Goal: Task Accomplishment & Management: Use online tool/utility

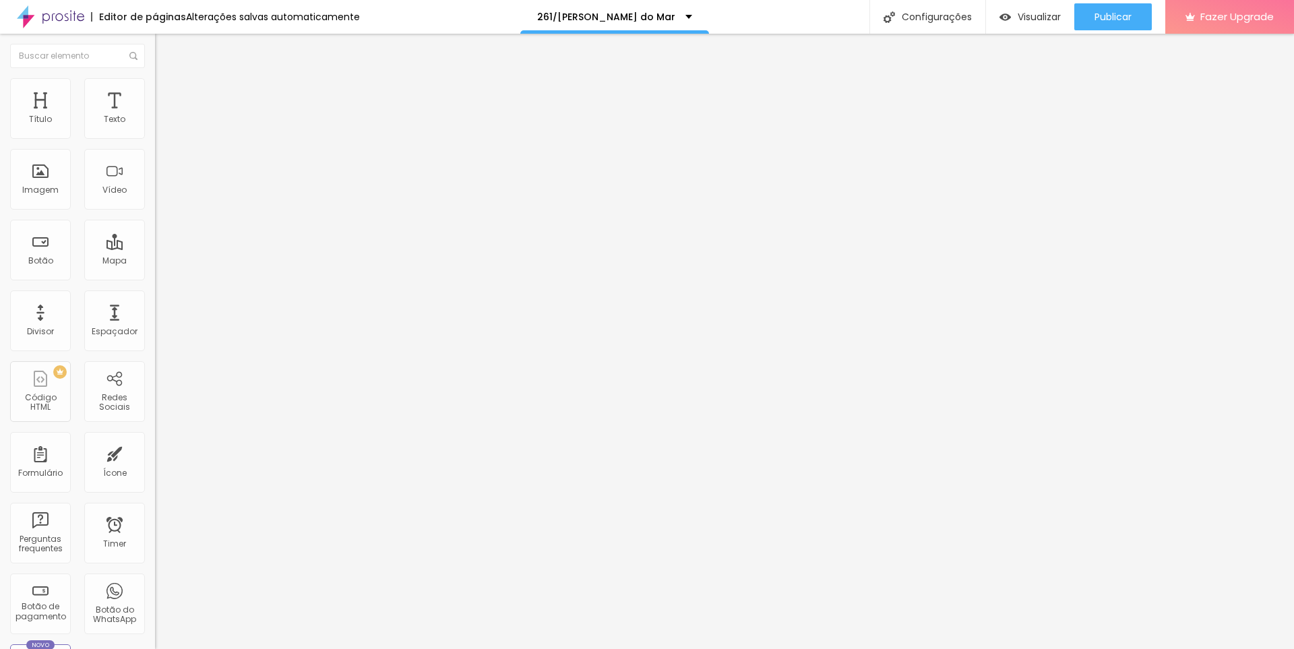
click at [155, 143] on span "Editar perguntas" at bounding box center [193, 136] width 77 height 11
click at [1127, 15] on span "Publicar" at bounding box center [1113, 16] width 37 height 11
click at [167, 95] on span "Avançado" at bounding box center [189, 100] width 44 height 11
type input "15"
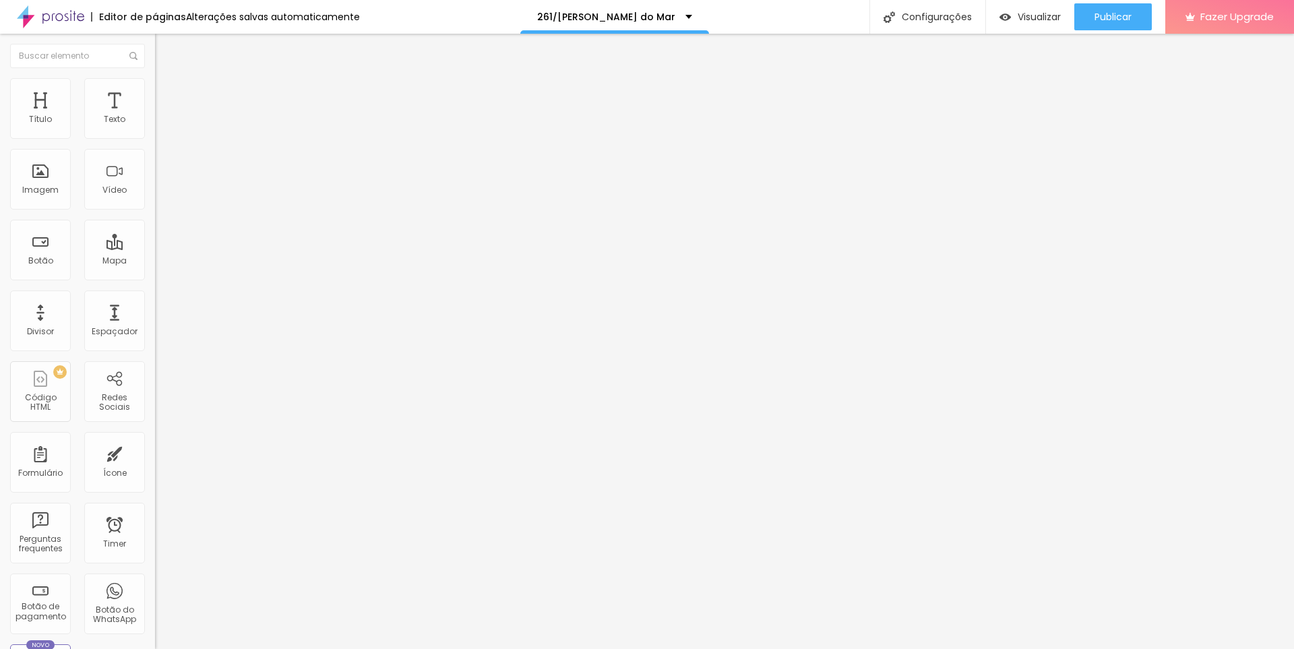
type input "15"
type input "5"
type input "0"
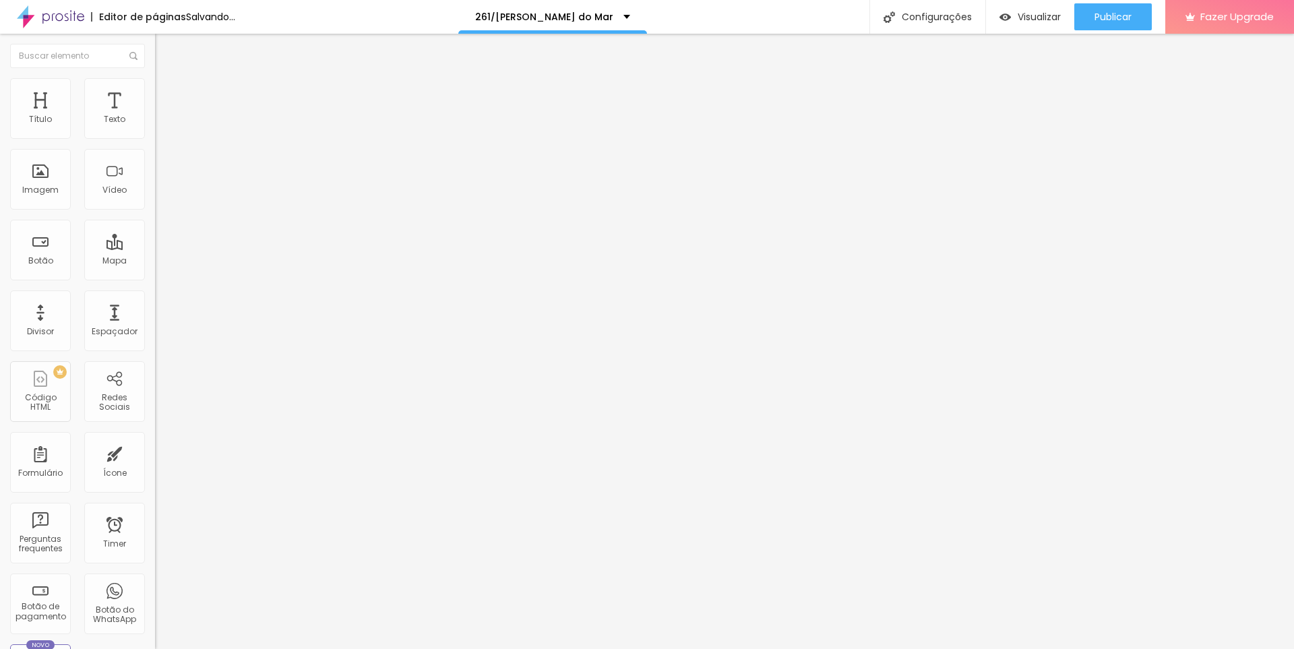
type input "10"
type input "15"
type input "30"
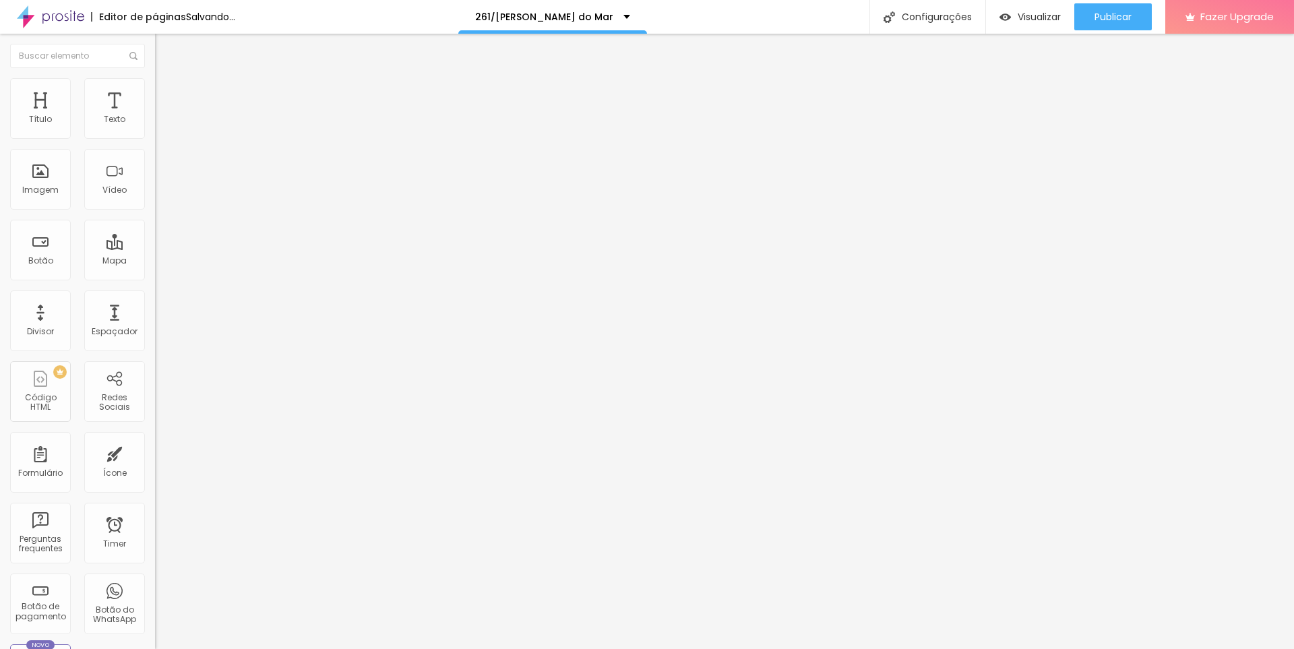
type input "30"
type input "35"
type input "30"
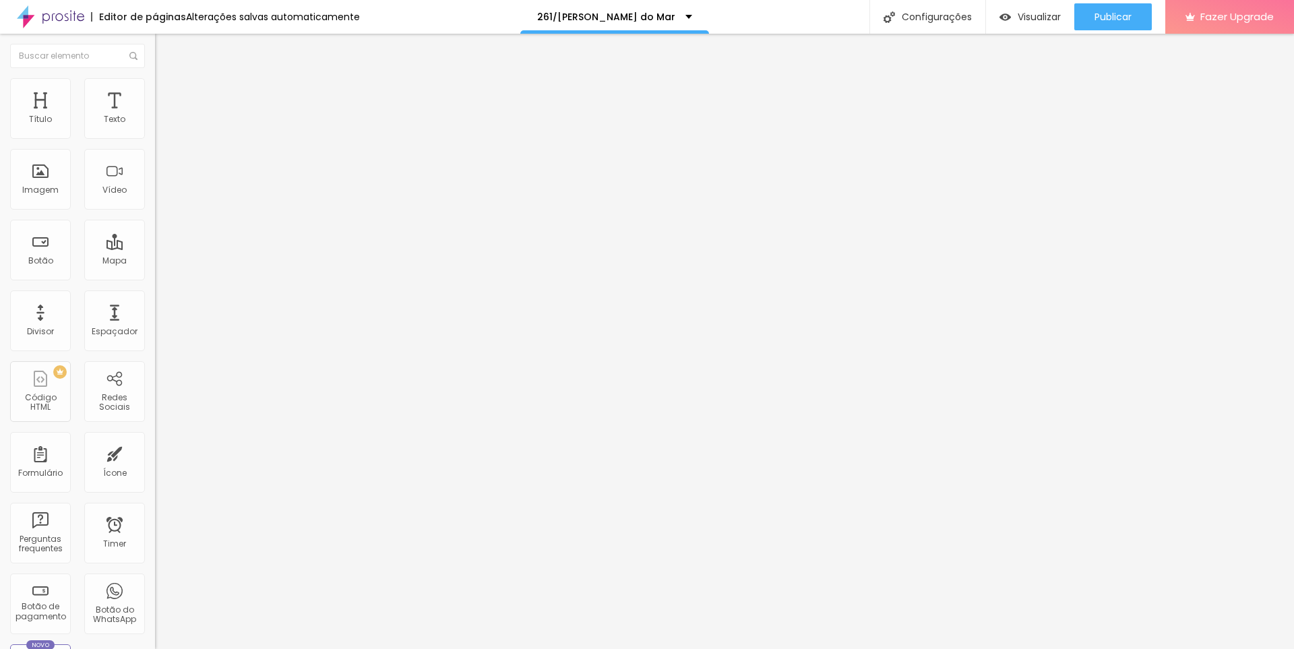
type input "25"
type input "20"
type input "0"
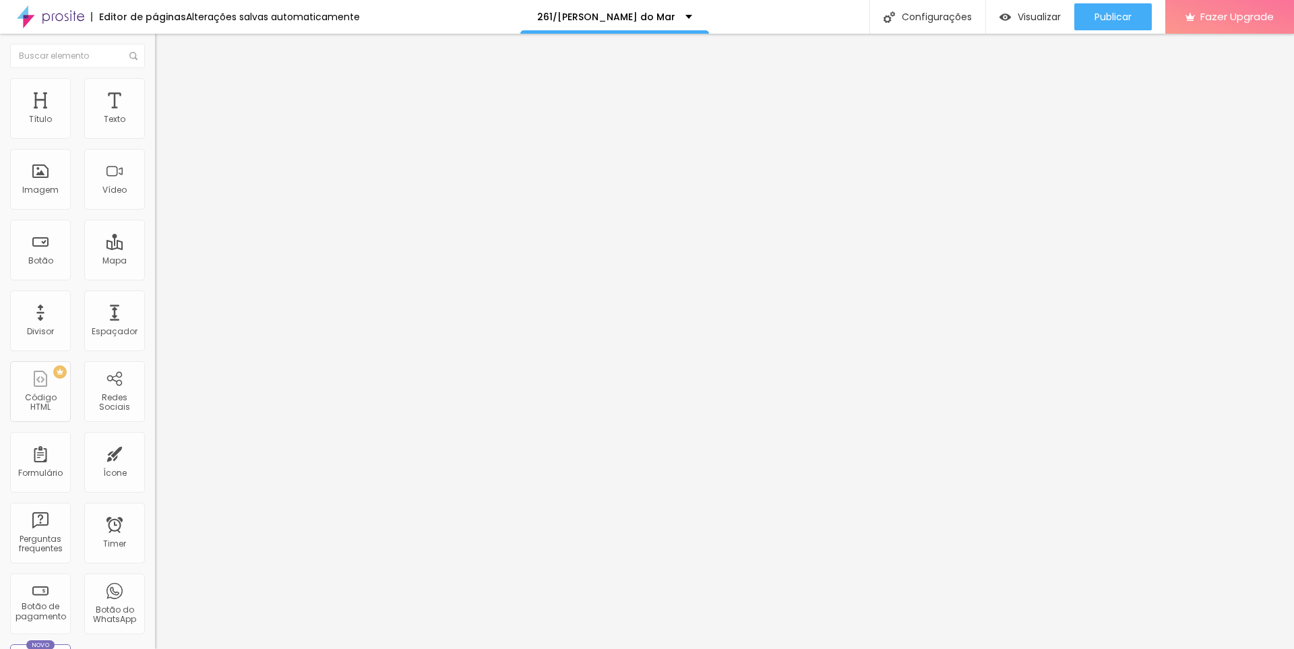
type input "0"
drag, startPoint x: 50, startPoint y: 131, endPoint x: 0, endPoint y: 137, distance: 50.2
type input "0"
click at [155, 262] on input "range" at bounding box center [198, 267] width 87 height 11
click at [155, 86] on img at bounding box center [161, 84] width 12 height 12
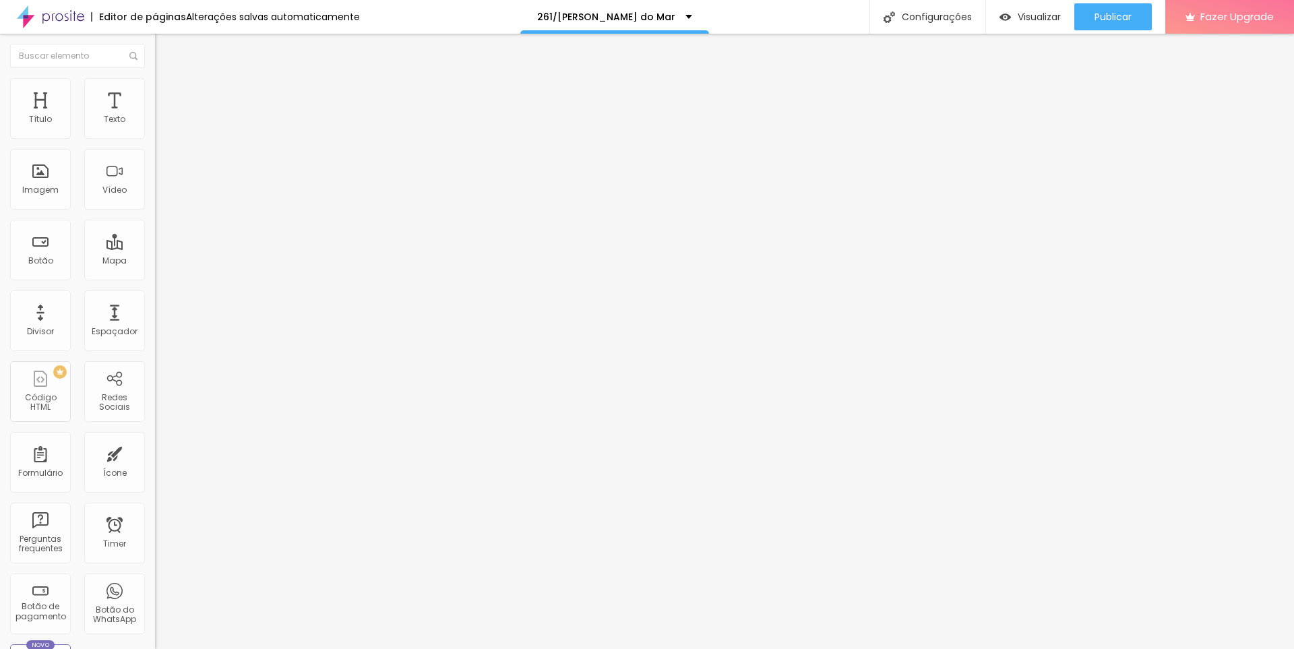
type input "2"
type input "0"
drag, startPoint x: 39, startPoint y: 133, endPoint x: 13, endPoint y: 138, distance: 26.2
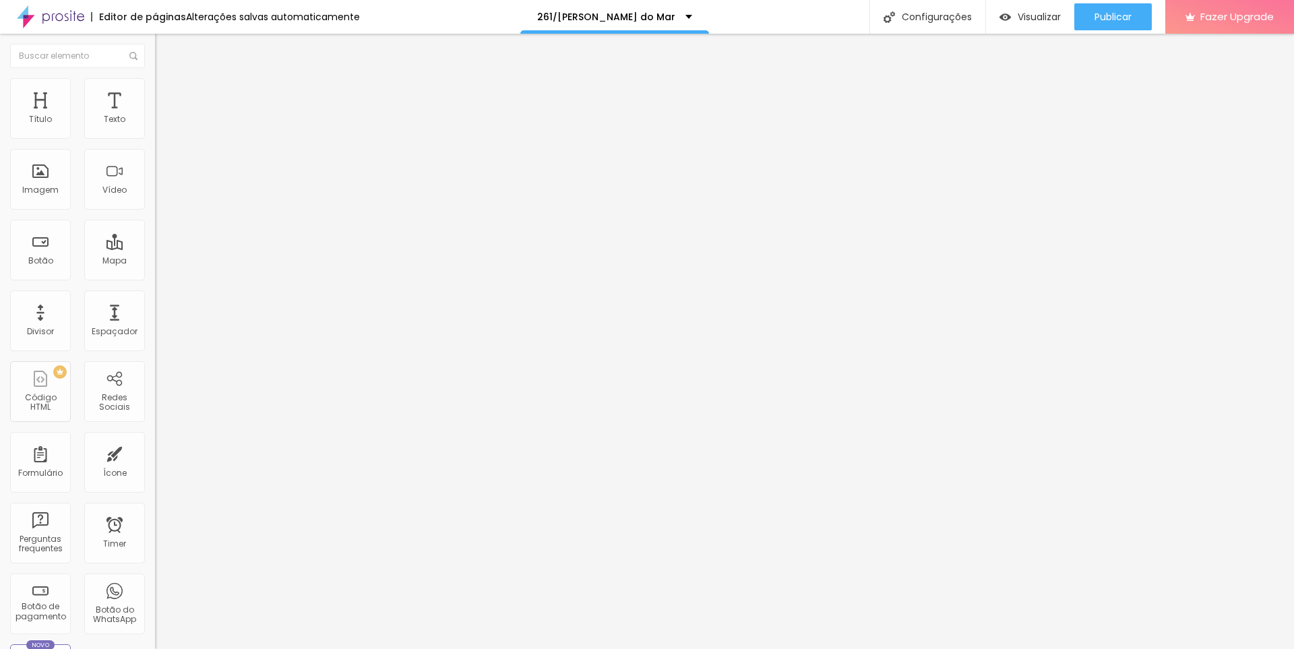
type input "0"
click at [155, 248] on input "range" at bounding box center [198, 253] width 87 height 11
type input "2"
type input "0"
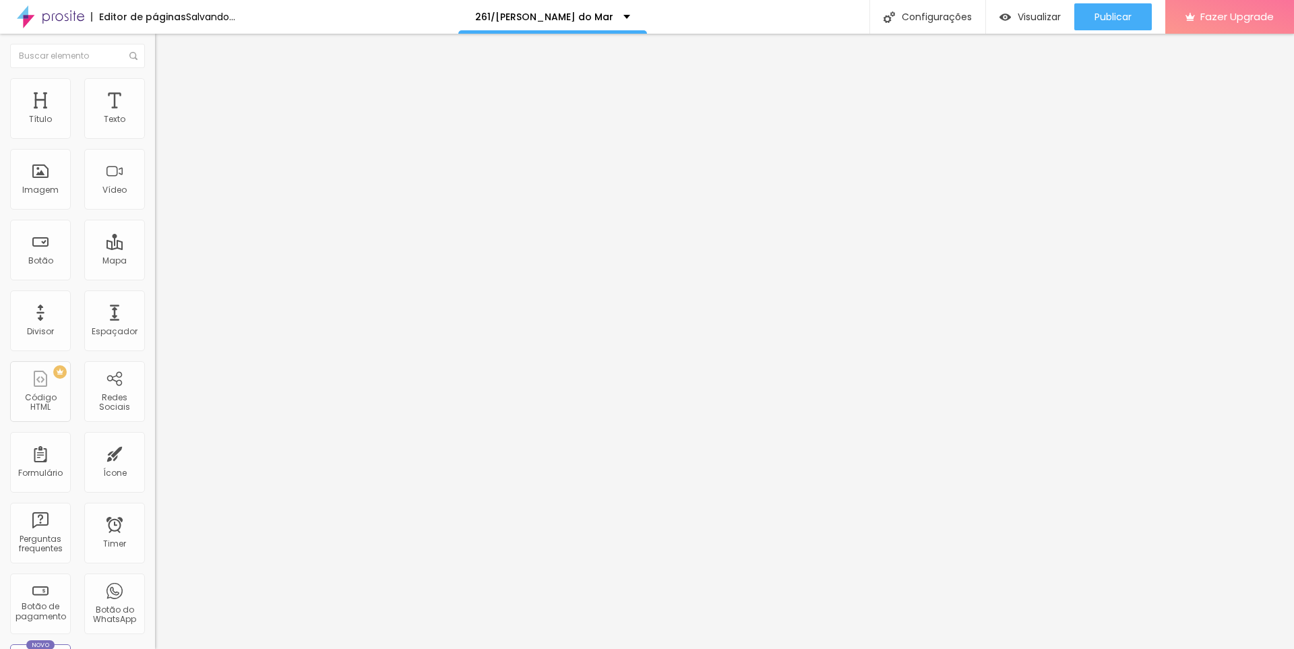
type input "0"
drag, startPoint x: 35, startPoint y: 157, endPoint x: 0, endPoint y: 162, distance: 35.4
type input "0"
click at [155, 439] on input "range" at bounding box center [198, 444] width 87 height 11
click at [160, 195] on icon "button" at bounding box center [161, 194] width 3 height 3
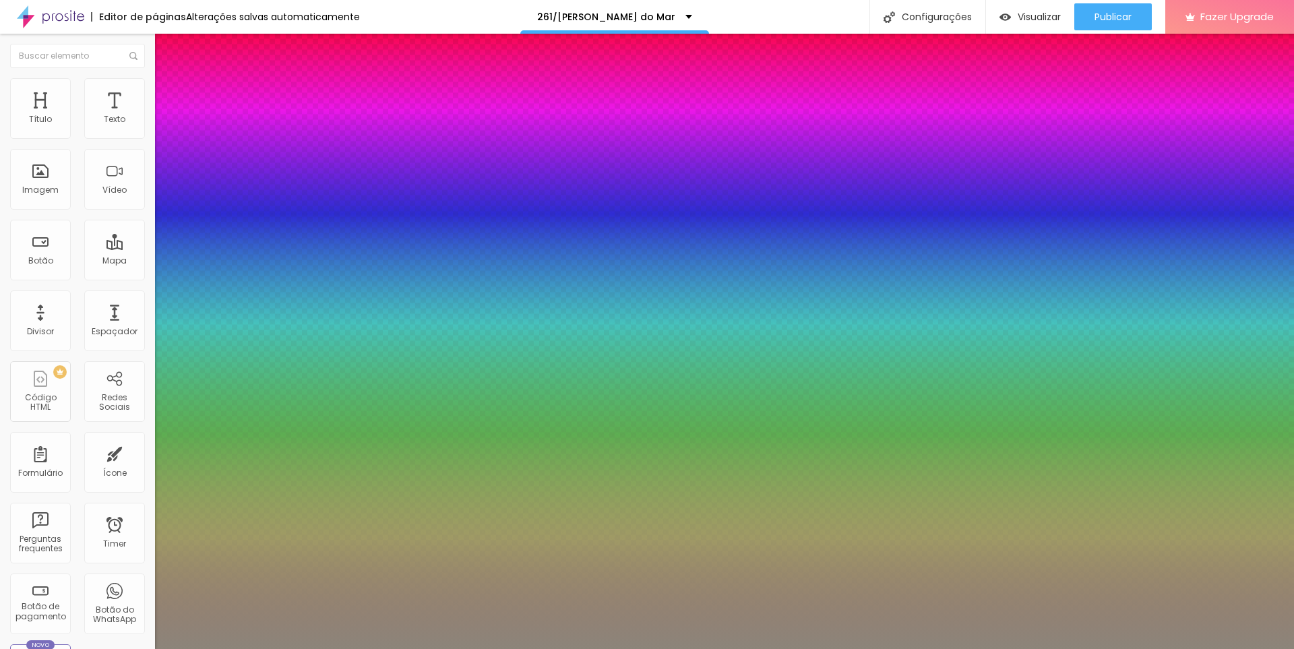
type input "1"
type input "0.5"
type input "46"
type input "1"
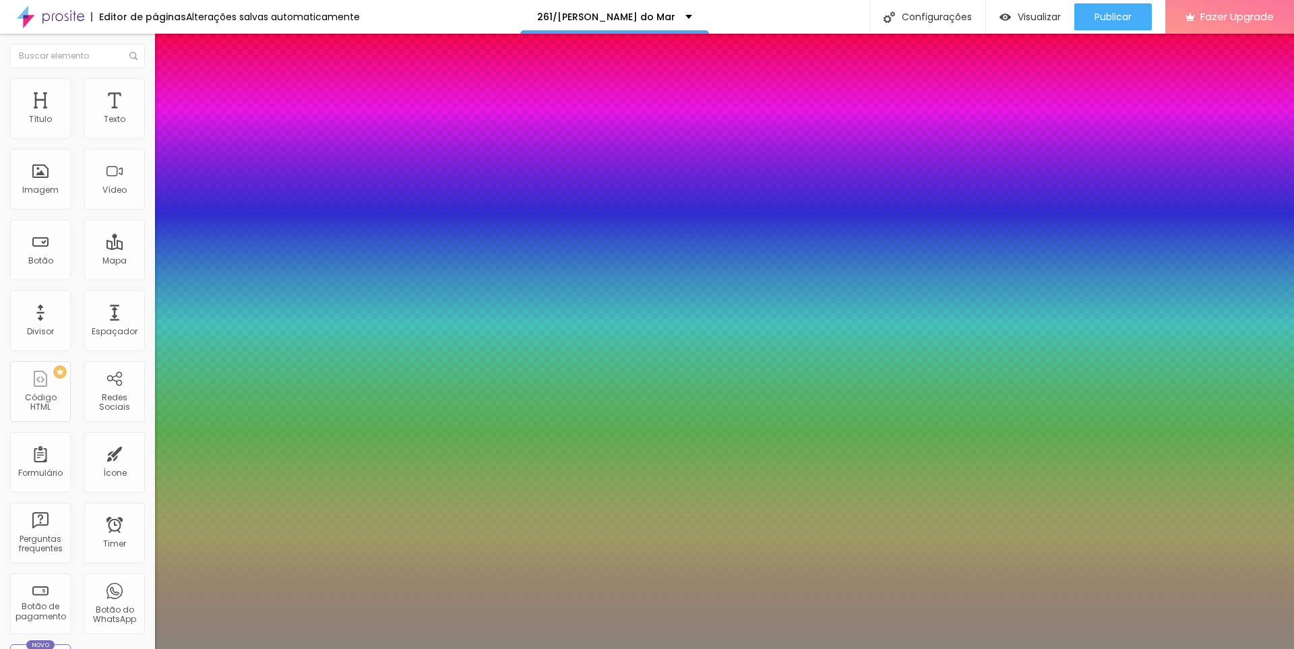
type input "0.5"
type input "48"
type input "1"
type input "0.5"
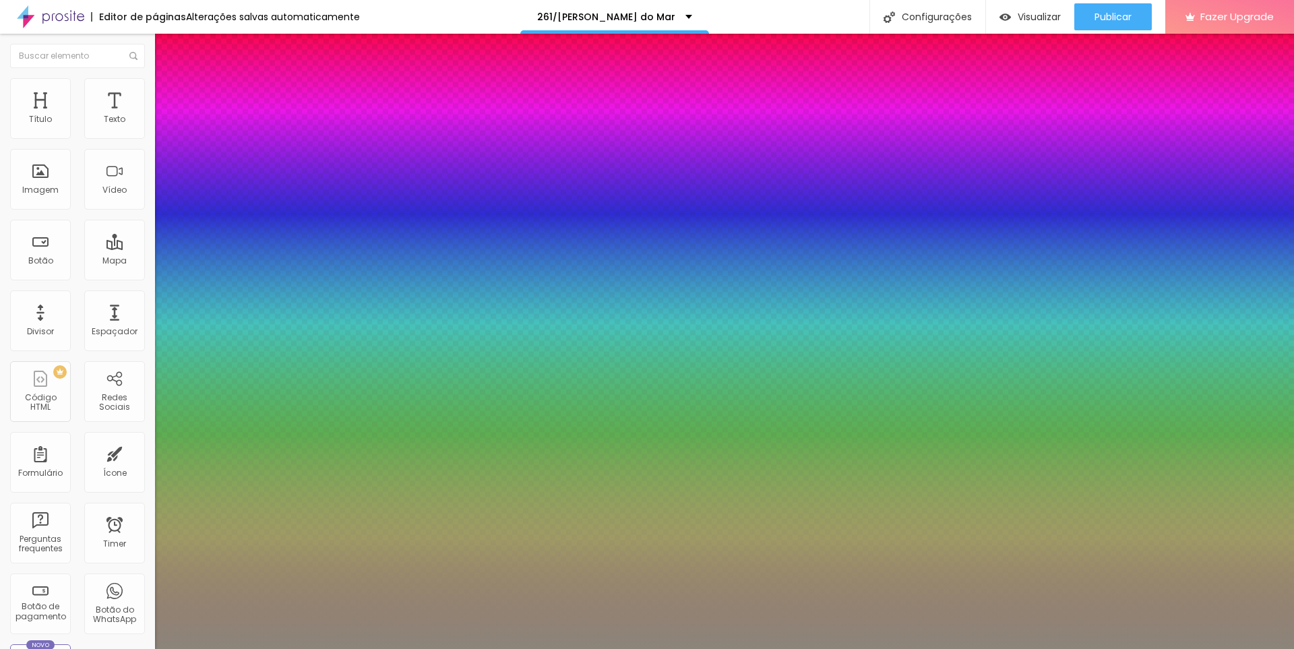
type input "50"
type input "1"
type input "0.5"
type input "51"
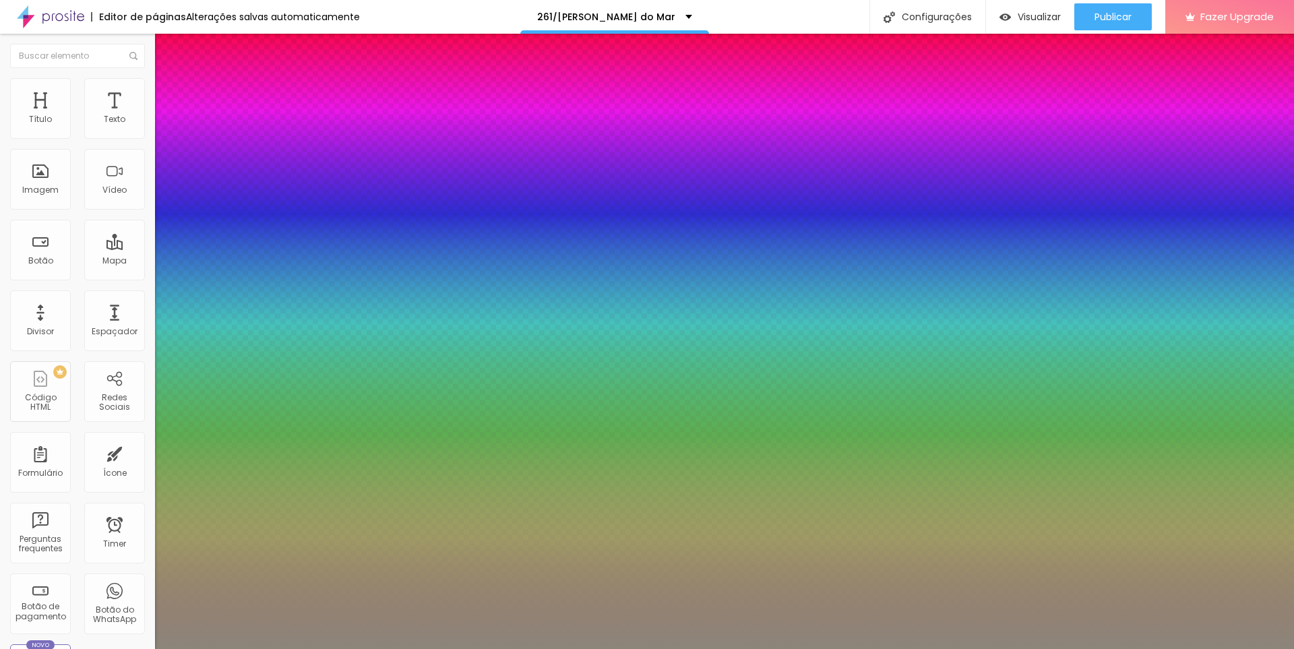
type input "51"
type input "1"
type input "0.5"
type input "52"
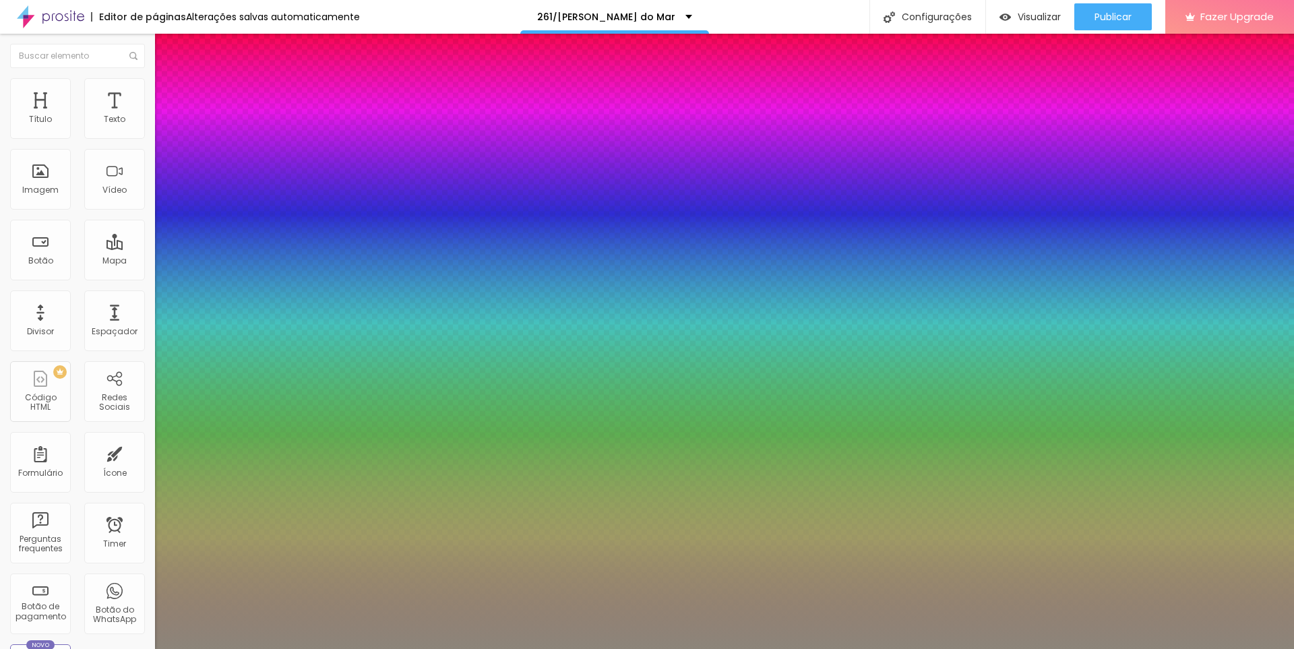
type input "1"
type input "0.5"
type input "55"
type input "1"
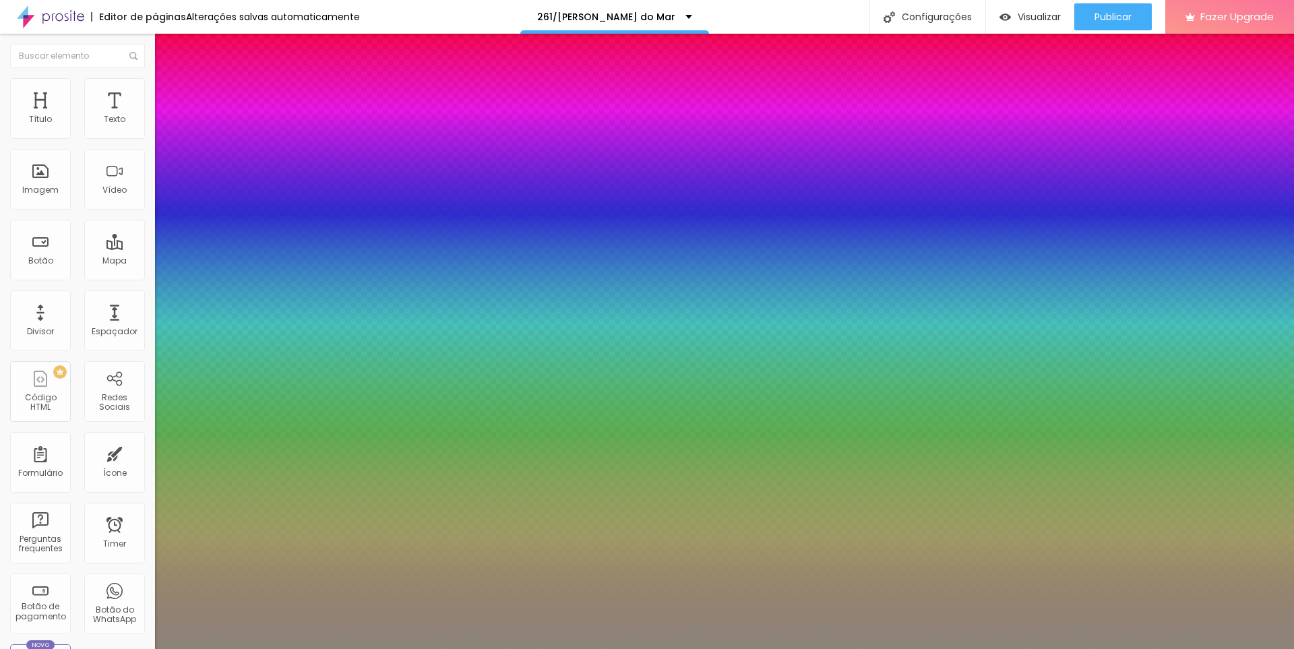
type input "0.5"
type input "59"
type input "1"
type input "0.5"
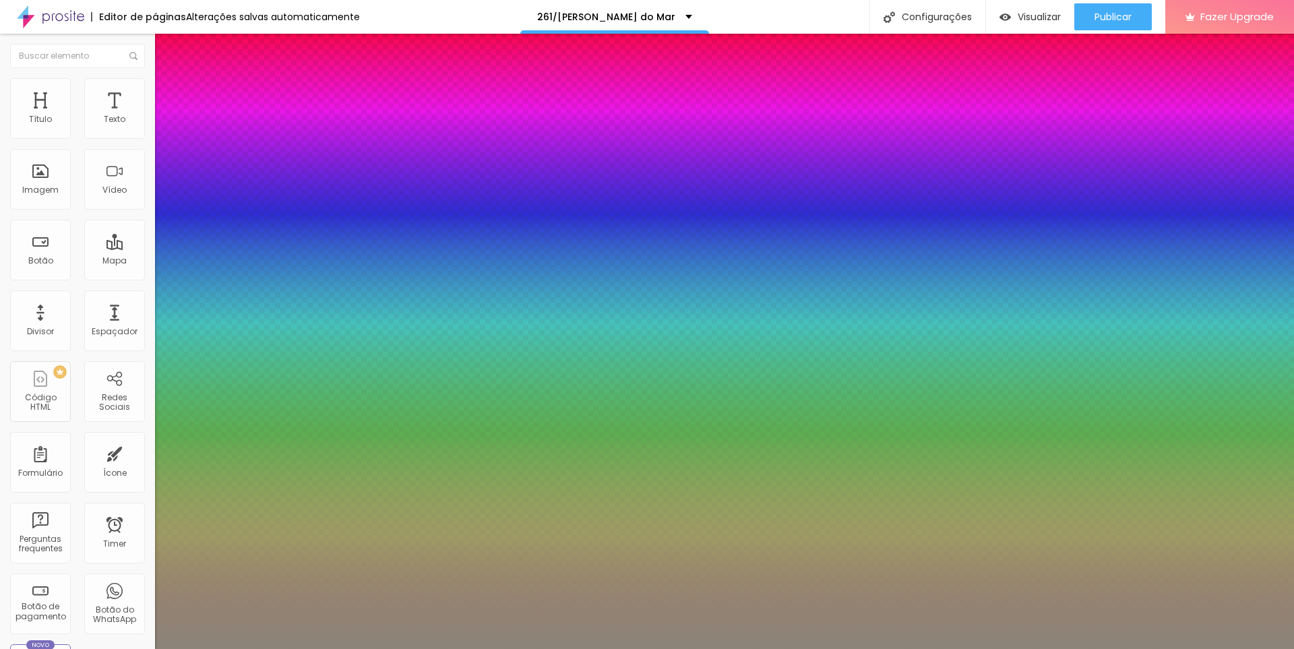
type input "60"
type input "1"
type input "0.5"
type input "62"
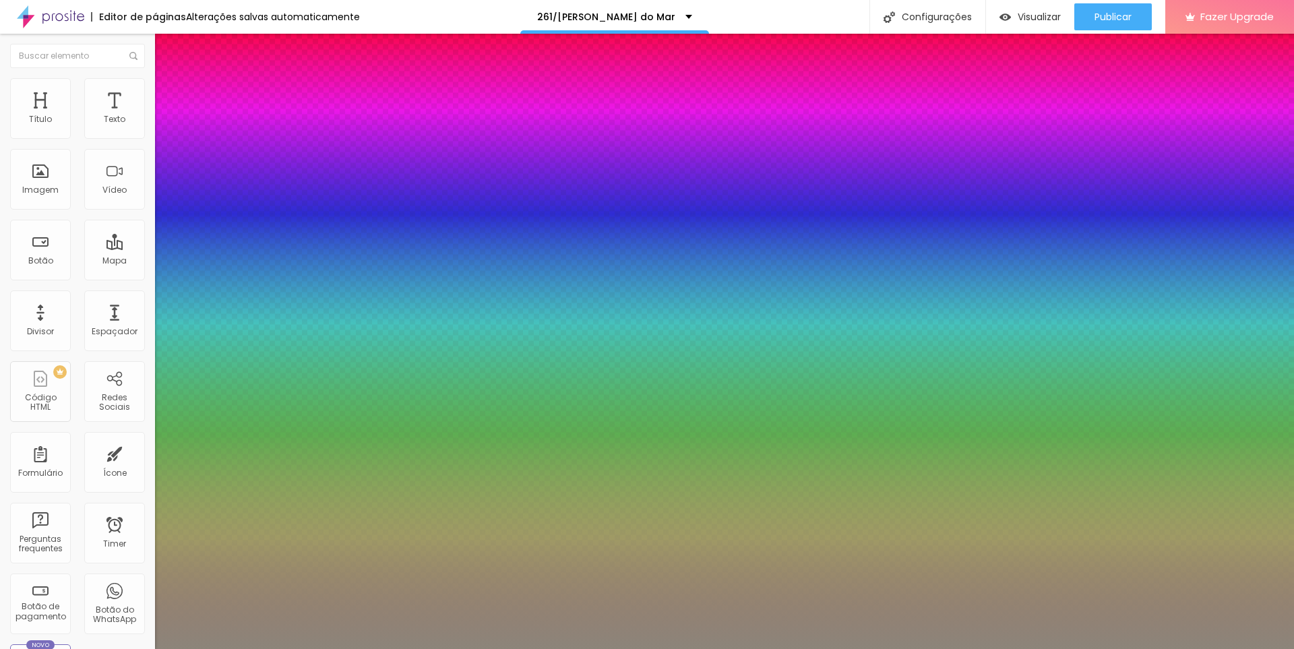
type input "62"
type input "1"
type input "0.5"
type input "63"
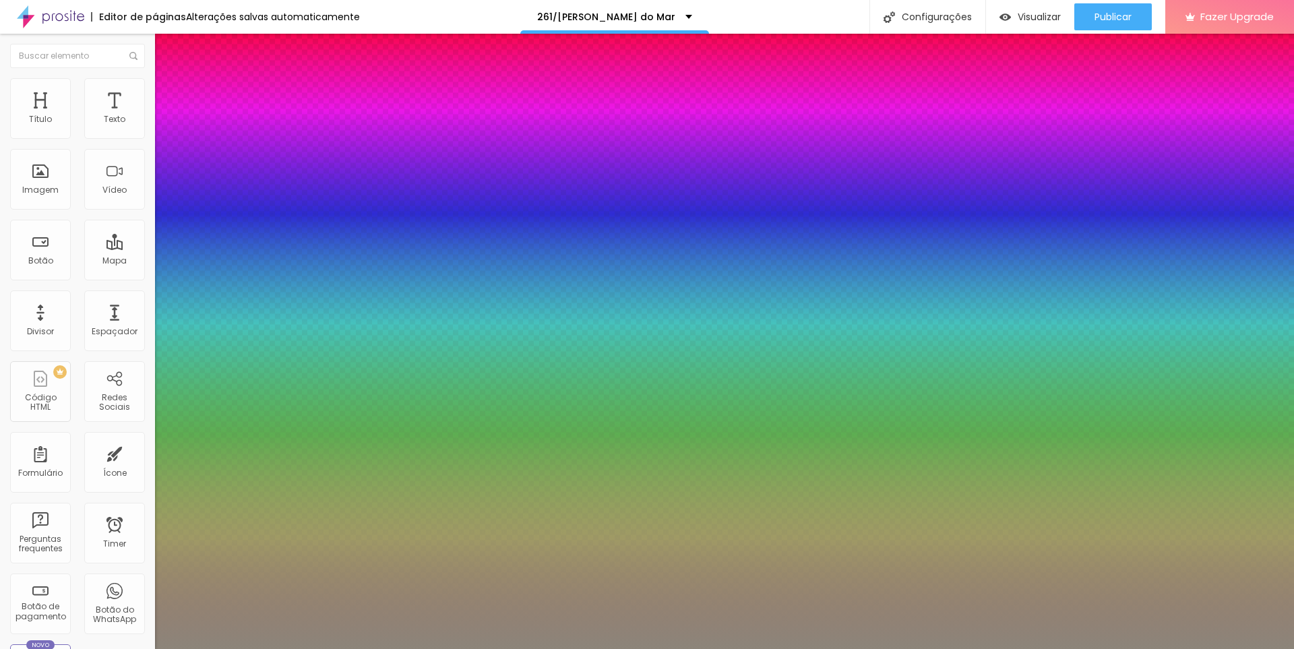
type input "1"
type input "0.5"
type input "64"
type input "1"
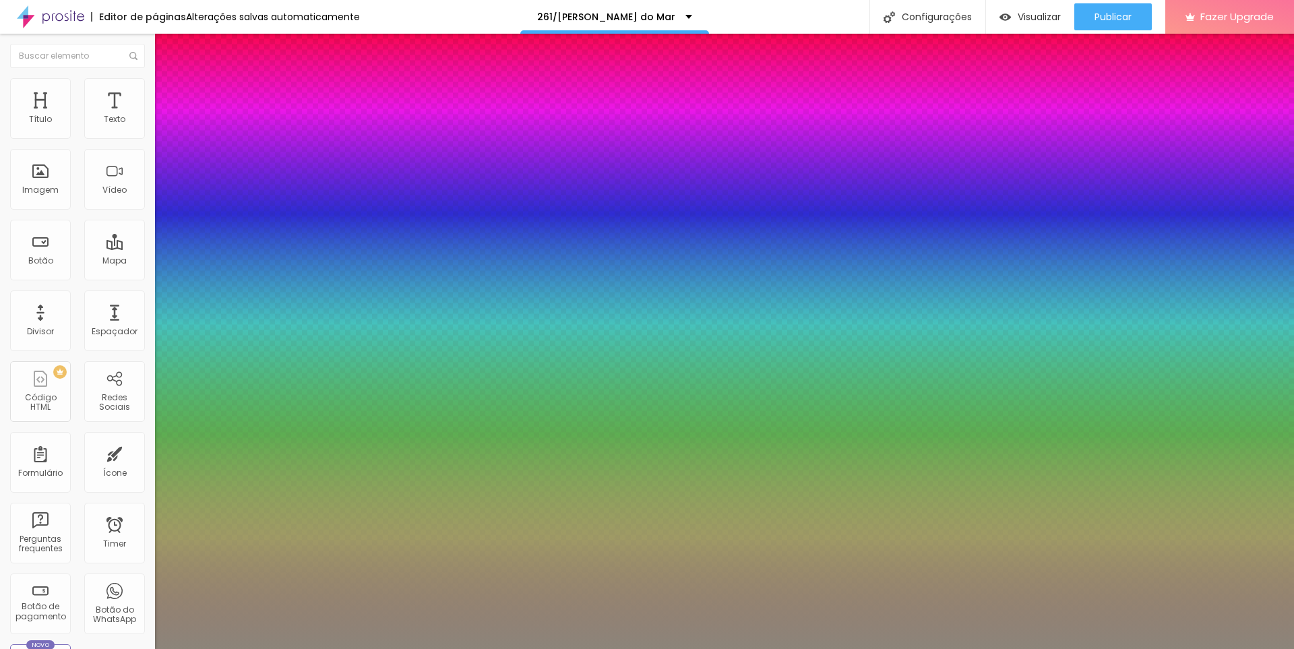
type input "0.5"
drag, startPoint x: 217, startPoint y: 381, endPoint x: 232, endPoint y: 382, distance: 14.9
type input "64"
type input "1"
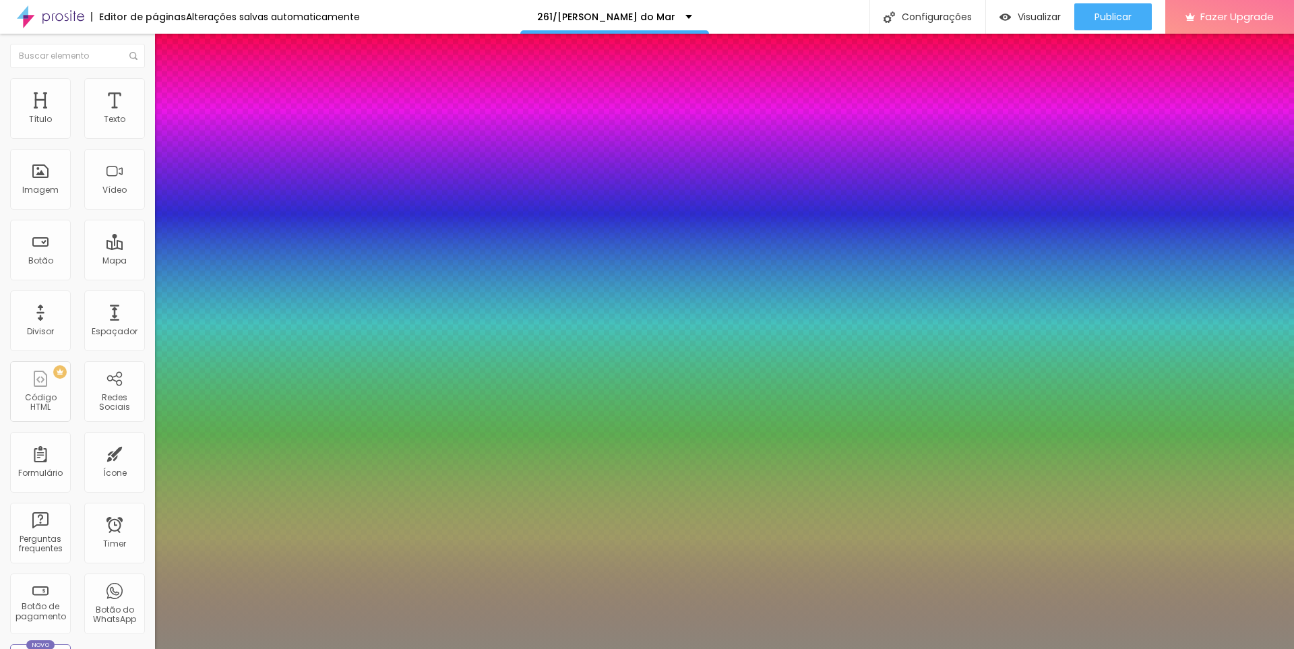
type input "0.5"
type input "1"
type input "0.5"
click at [404, 648] on div at bounding box center [647, 649] width 1294 height 0
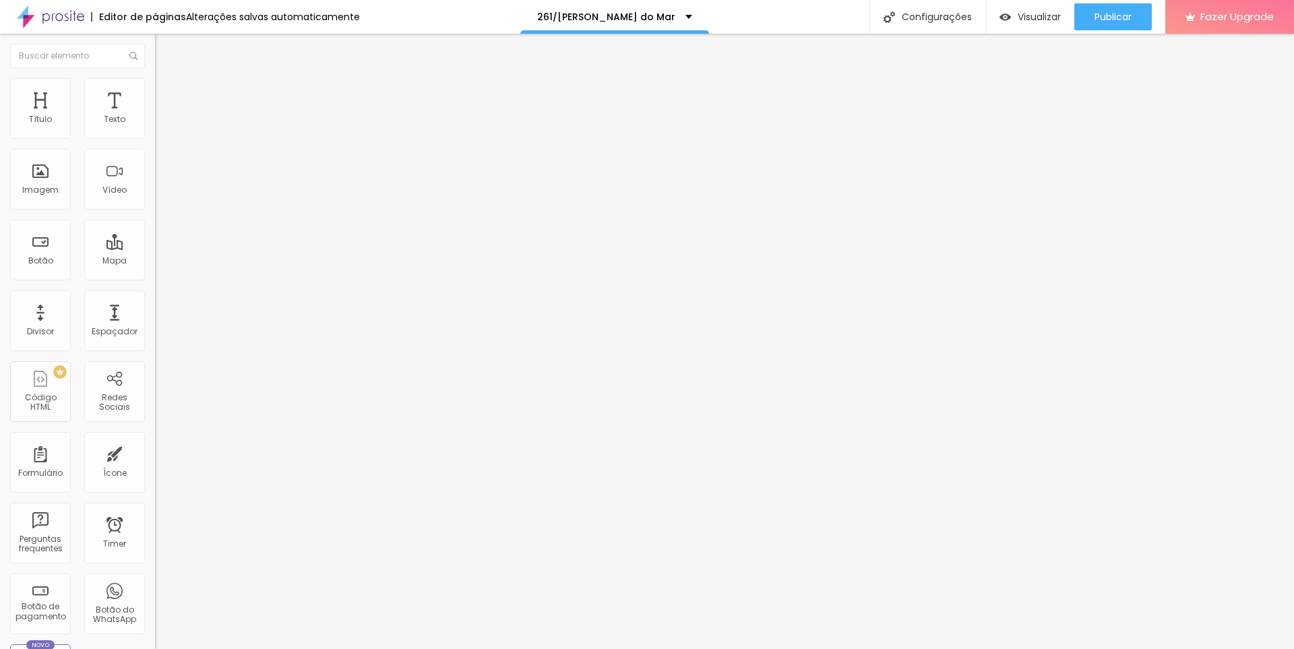
click at [167, 91] on span "Avançado" at bounding box center [189, 87] width 44 height 11
type input "0"
drag, startPoint x: 40, startPoint y: 133, endPoint x: 16, endPoint y: 142, distance: 26.2
type input "0"
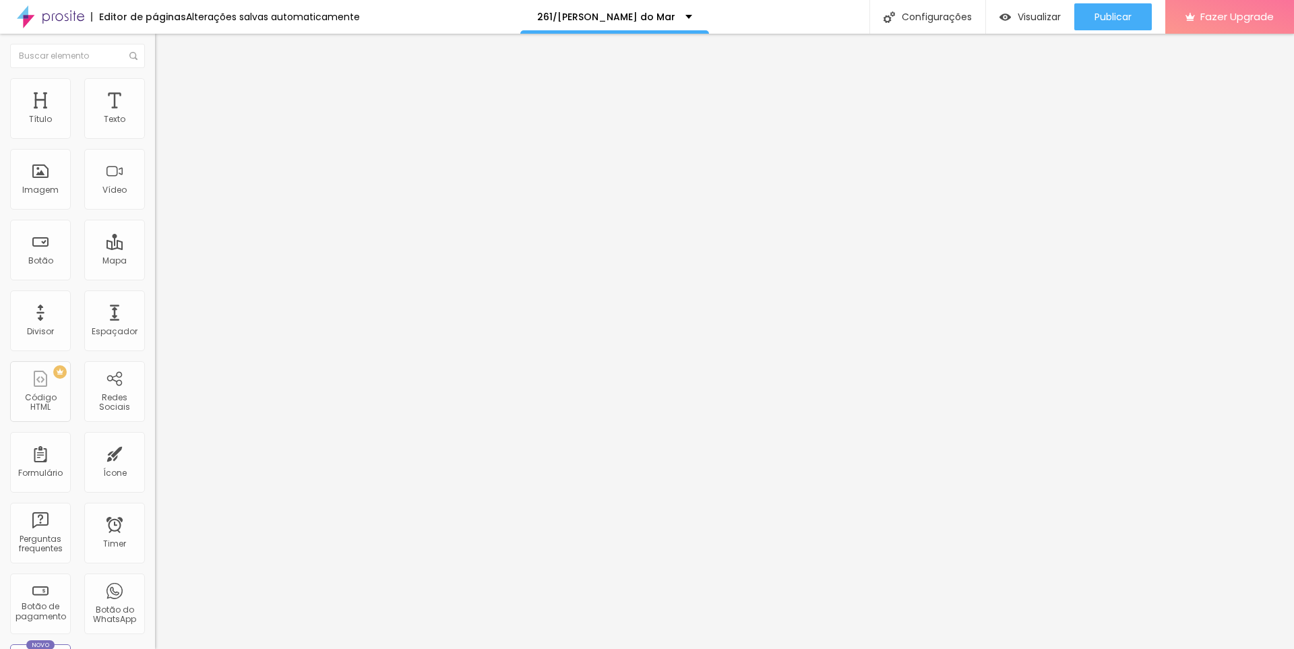
click at [155, 248] on input "range" at bounding box center [198, 253] width 87 height 11
type input "0"
drag, startPoint x: 20, startPoint y: 164, endPoint x: 0, endPoint y: 158, distance: 20.9
type input "0"
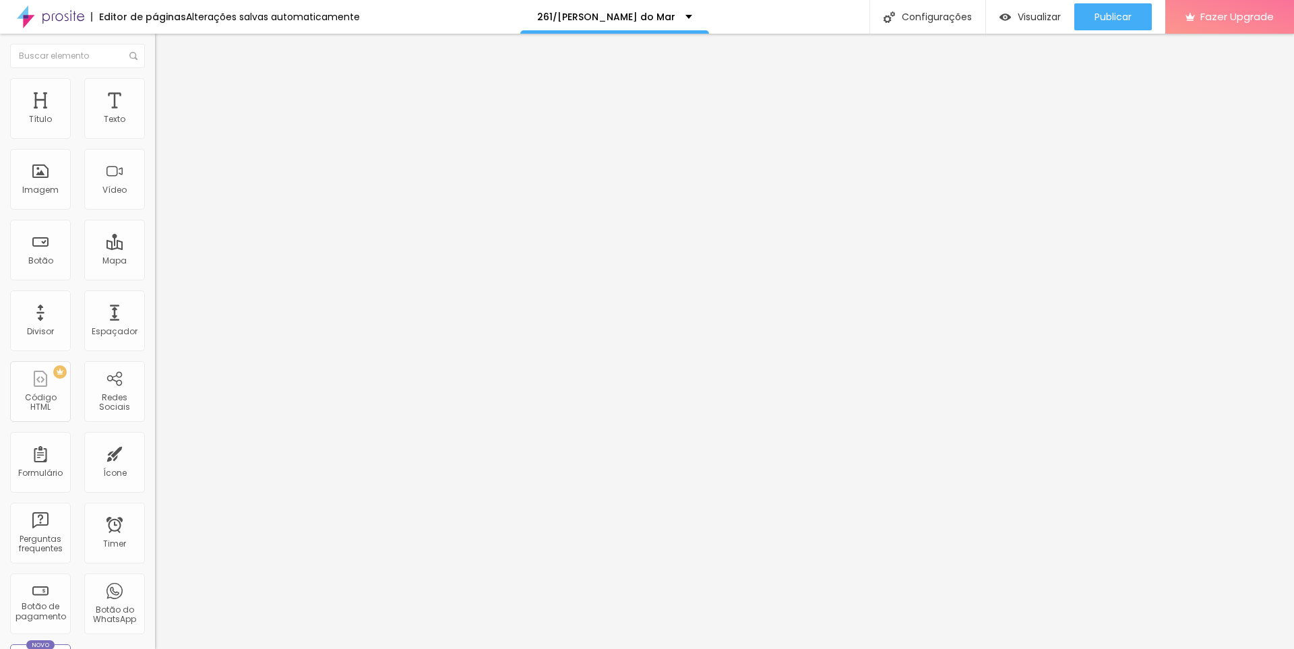
click at [155, 439] on input "range" at bounding box center [198, 444] width 87 height 11
click at [155, 129] on button "button" at bounding box center [164, 122] width 19 height 14
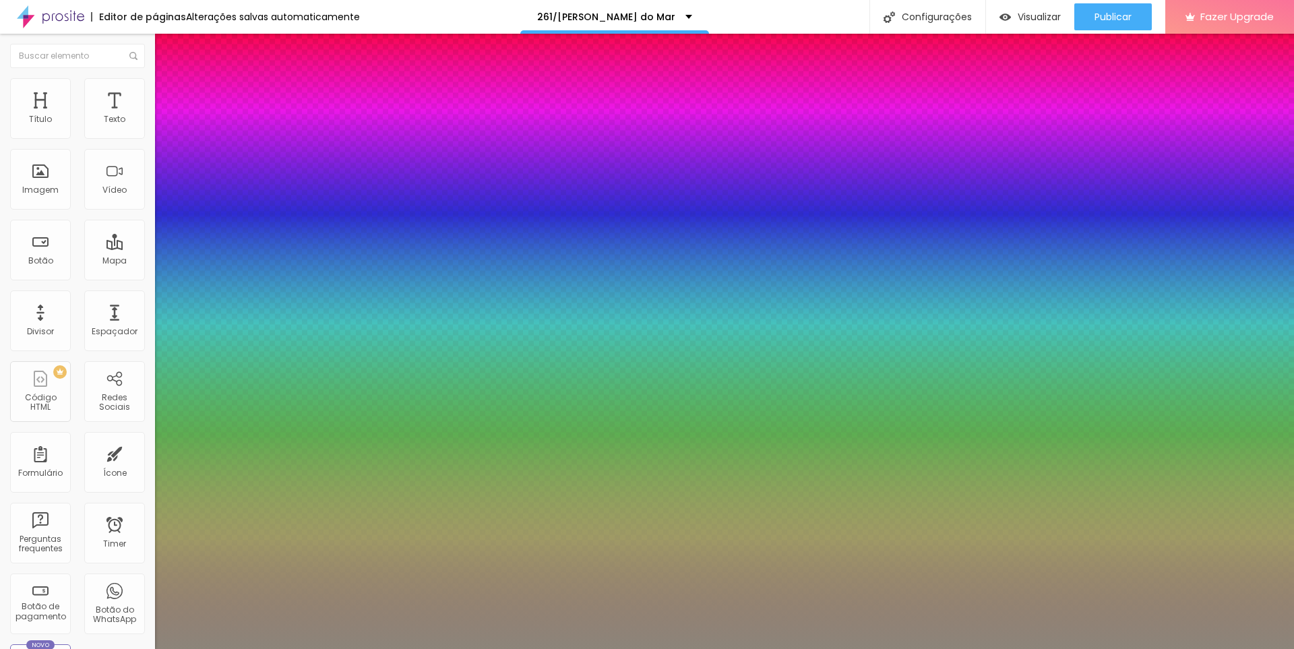
type input "1"
type input "18"
type input "1"
type input "24"
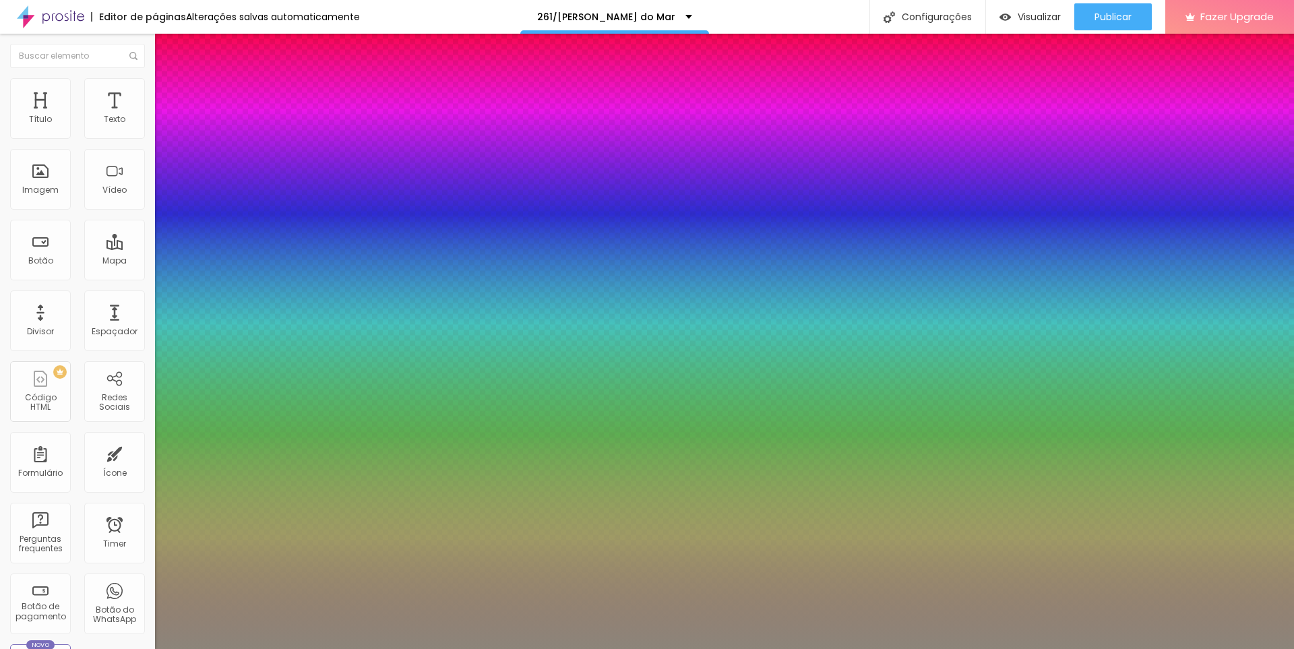
type input "24"
type input "1"
type input "29"
type input "1"
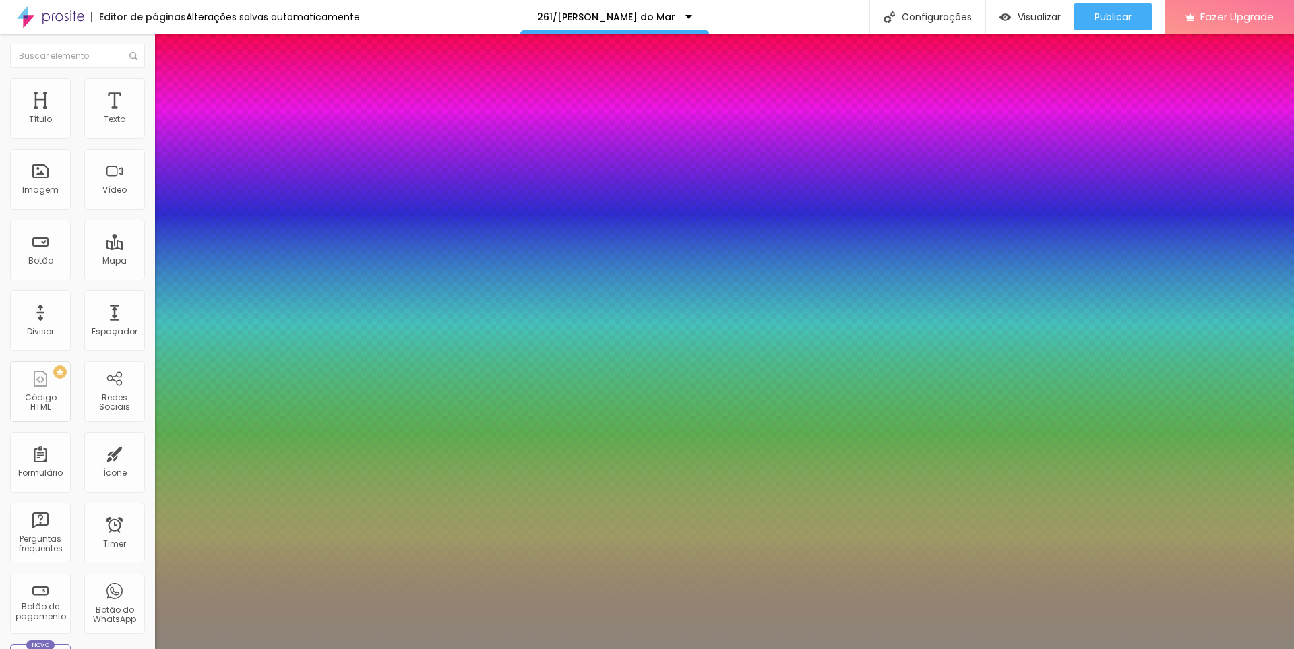
type input "31"
type input "1"
drag, startPoint x: 185, startPoint y: 229, endPoint x: 198, endPoint y: 231, distance: 13.6
type input "31"
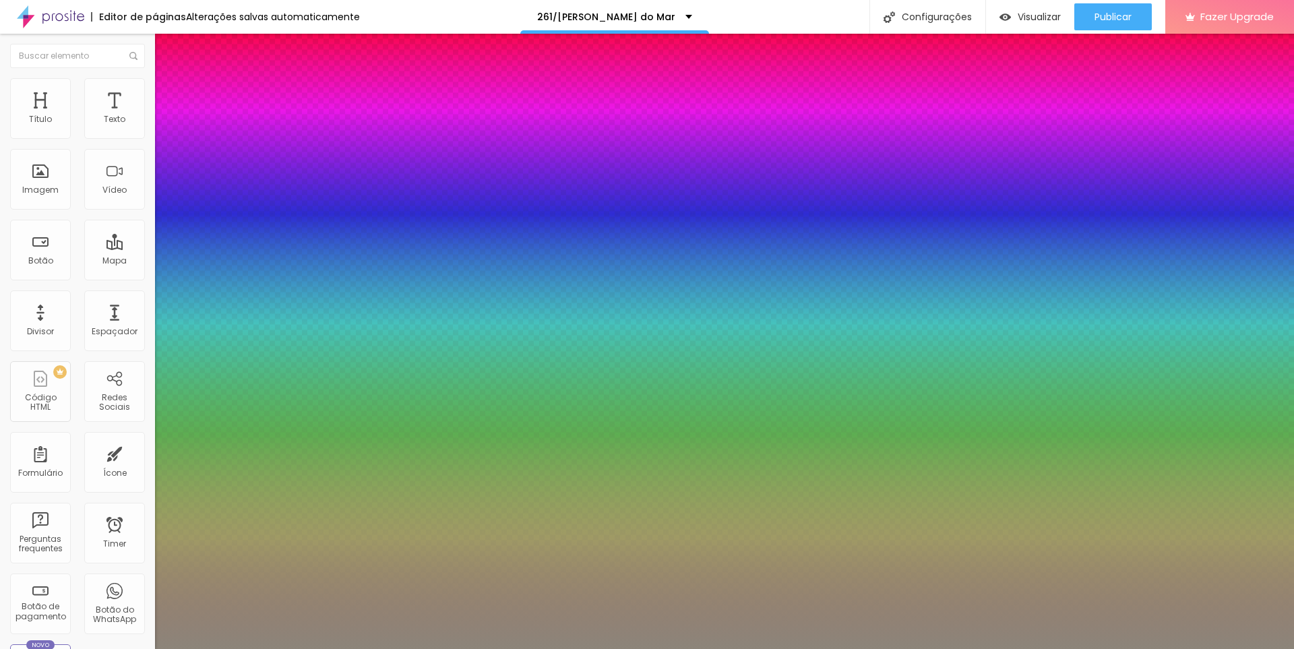
click at [1252, 648] on div at bounding box center [647, 649] width 1294 height 0
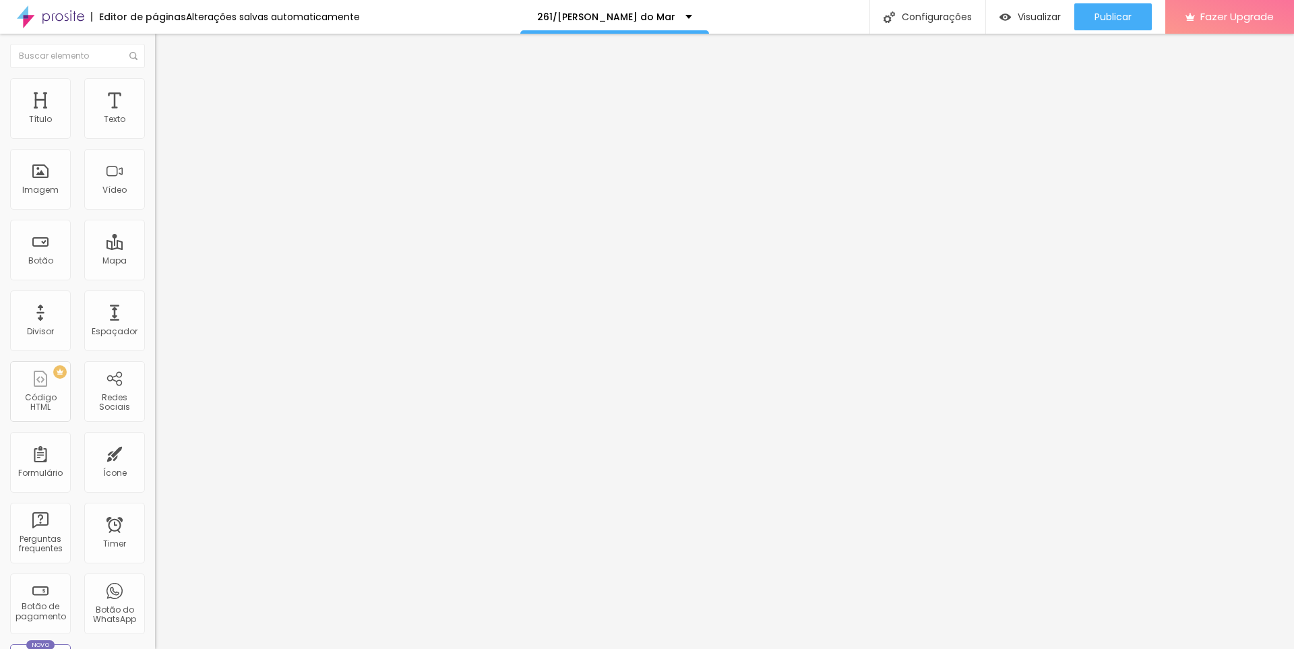
click at [167, 95] on span "Avançado" at bounding box center [189, 100] width 44 height 11
type input "15"
type input "10"
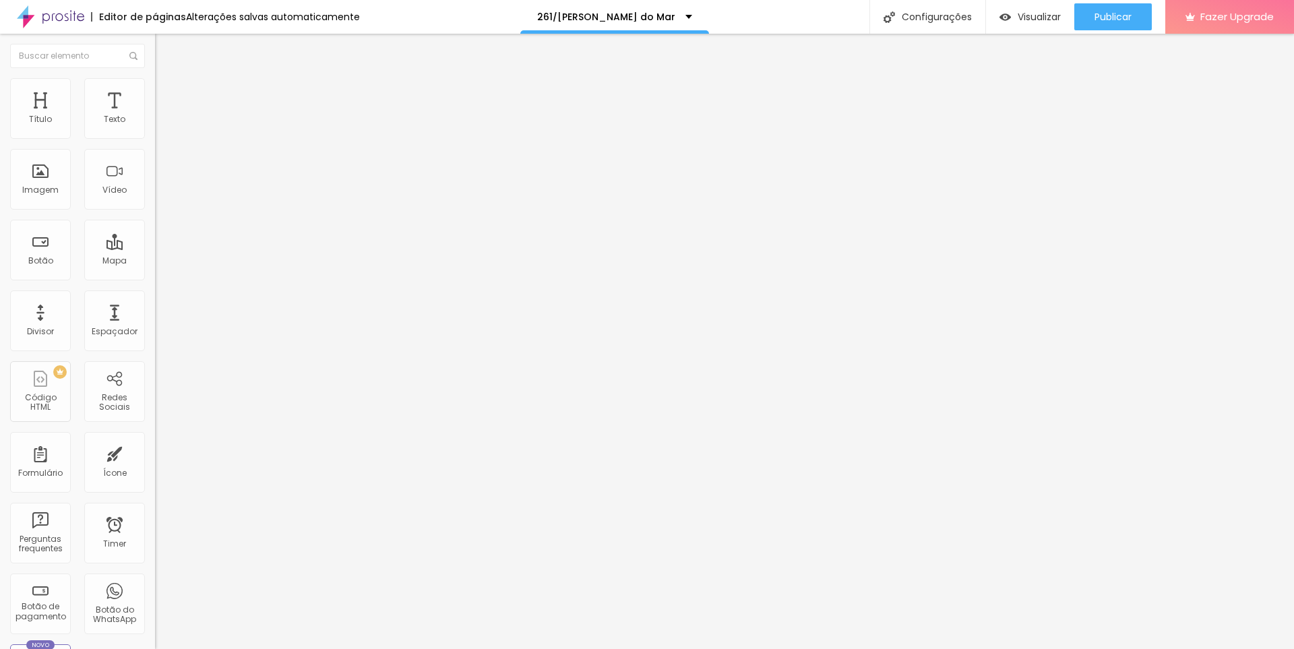
type input "0"
drag, startPoint x: 57, startPoint y: 133, endPoint x: 5, endPoint y: 142, distance: 52.1
type input "0"
click at [155, 262] on input "range" at bounding box center [198, 267] width 87 height 11
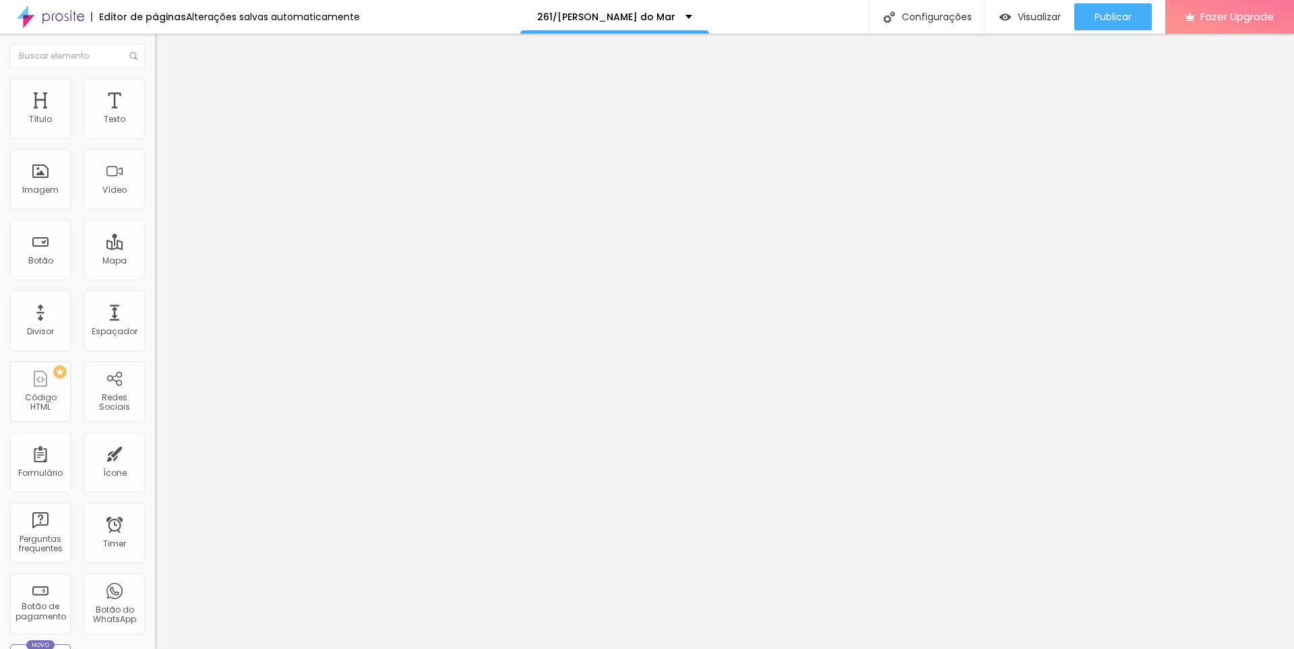
click at [155, 102] on img at bounding box center [161, 108] width 12 height 12
click at [167, 102] on span "Estilo" at bounding box center [177, 97] width 21 height 11
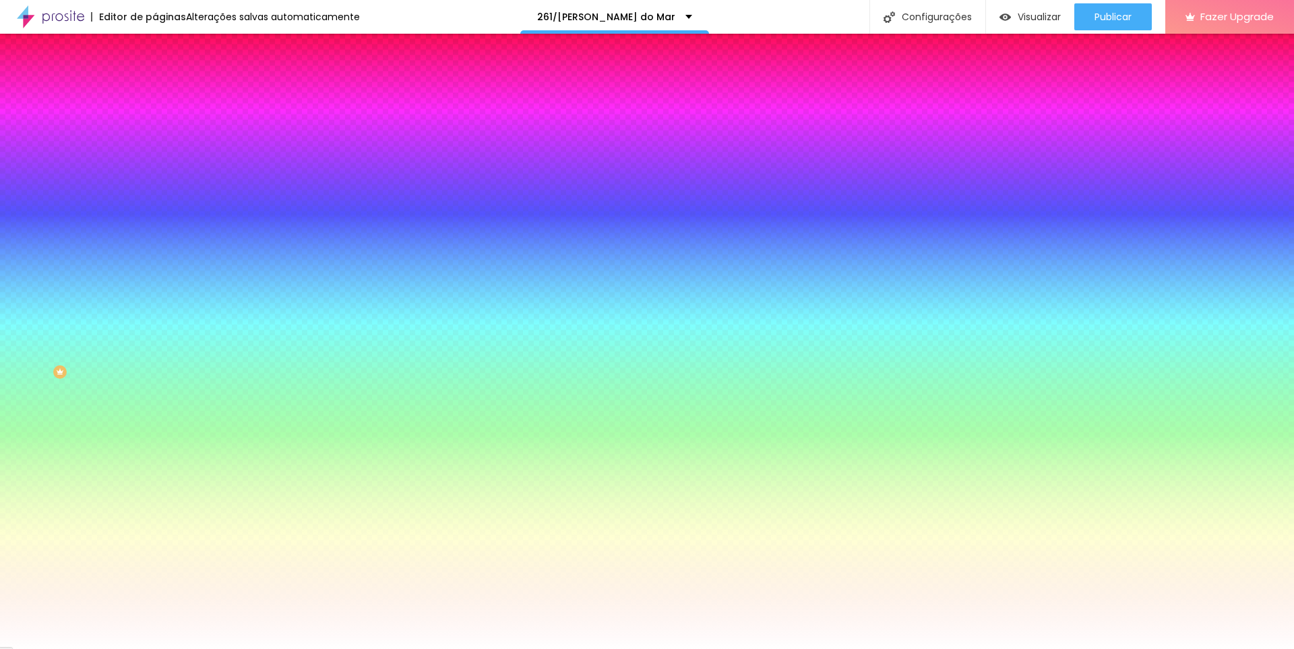
click at [155, 88] on img at bounding box center [161, 81] width 12 height 12
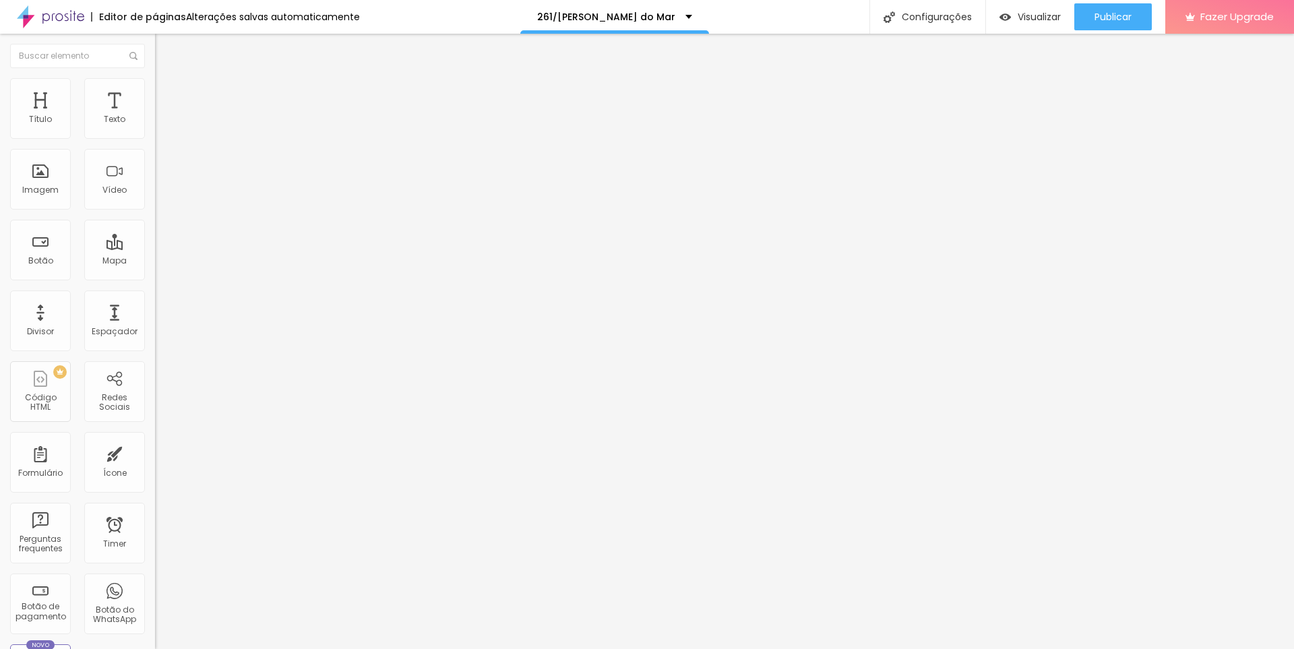
click at [155, 150] on div at bounding box center [232, 150] width 155 height 0
click at [155, 158] on div at bounding box center [232, 158] width 155 height 0
click at [1105, 18] on span "Publicar" at bounding box center [1113, 16] width 37 height 11
click at [1118, 22] on span "Publicar" at bounding box center [1113, 16] width 37 height 11
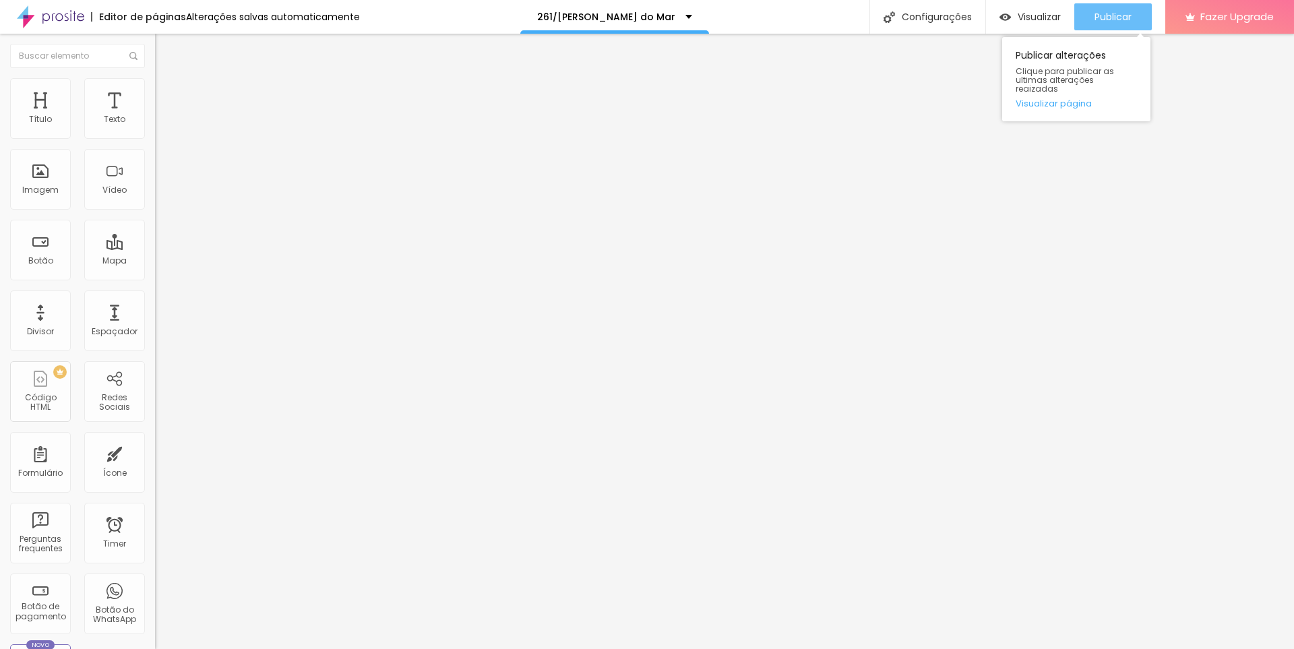
click at [1124, 18] on span "Publicar" at bounding box center [1113, 16] width 37 height 11
